Goal: Task Accomplishment & Management: Manage account settings

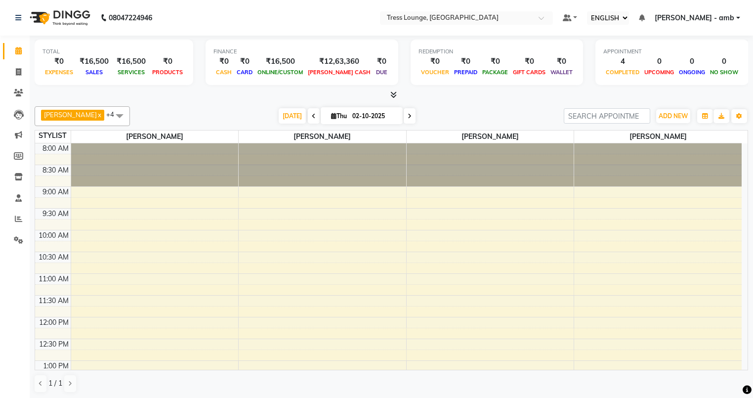
select select "ec"
click at [18, 72] on icon at bounding box center [18, 71] width 5 height 7
select select "service"
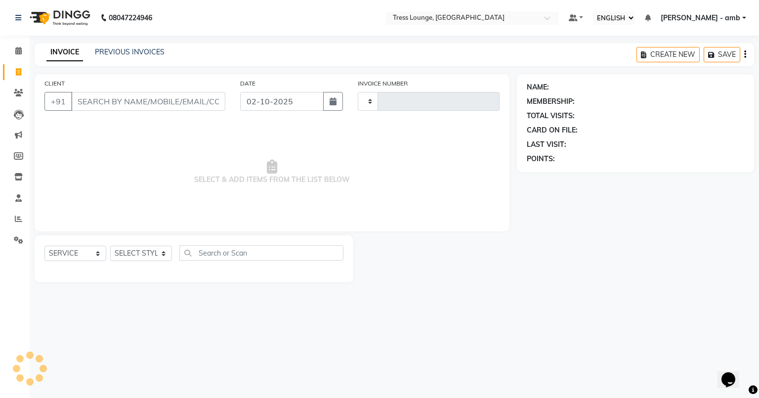
type input "0816"
select select "5899"
click at [145, 57] on div "INVOICE PREVIOUS INVOICES" at bounding box center [106, 52] width 142 height 11
click at [145, 50] on link "PREVIOUS INVOICES" at bounding box center [130, 51] width 70 height 9
